Goal: Check status: Check status

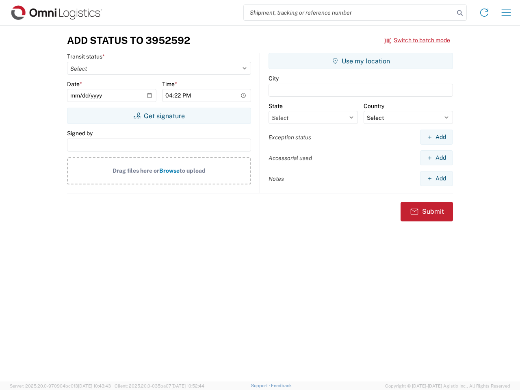
click at [349, 13] on input "search" at bounding box center [349, 12] width 211 height 15
click at [460, 13] on icon at bounding box center [459, 12] width 11 height 11
click at [484, 13] on icon at bounding box center [484, 12] width 13 height 13
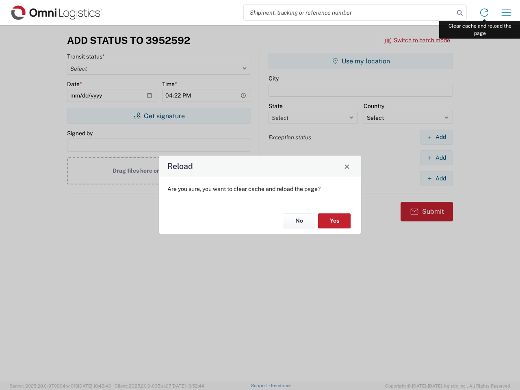
click at [506, 13] on div "Reload Are you sure, you want to clear cache and reload the page? No Yes" at bounding box center [260, 195] width 520 height 390
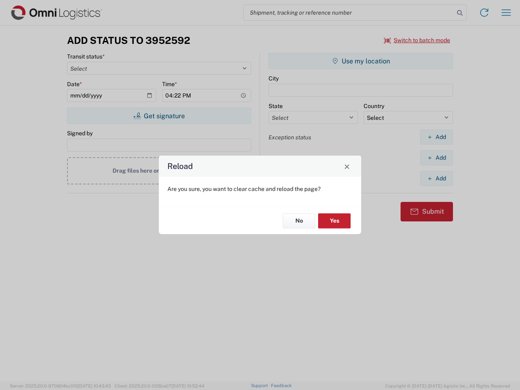
click at [417, 40] on div "Reload Are you sure, you want to clear cache and reload the page? No Yes" at bounding box center [260, 195] width 520 height 390
click at [159, 116] on div "Reload Are you sure, you want to clear cache and reload the page? No Yes" at bounding box center [260, 195] width 520 height 390
click at [361, 61] on div "Reload Are you sure, you want to clear cache and reload the page? No Yes" at bounding box center [260, 195] width 520 height 390
click at [437, 137] on div "Reload Are you sure, you want to clear cache and reload the page? No Yes" at bounding box center [260, 195] width 520 height 390
click at [437, 158] on div "Reload Are you sure, you want to clear cache and reload the page? No Yes" at bounding box center [260, 195] width 520 height 390
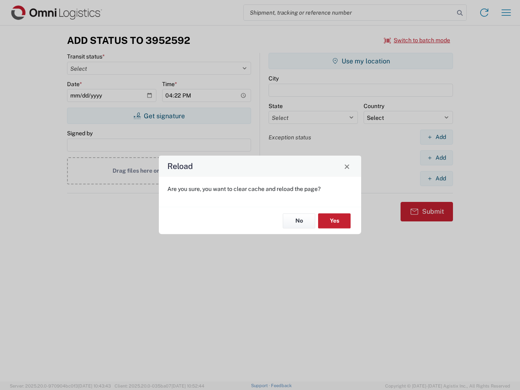
click at [437, 178] on div "Reload Are you sure, you want to clear cache and reload the page? No Yes" at bounding box center [260, 195] width 520 height 390
